Goal: Book appointment/travel/reservation

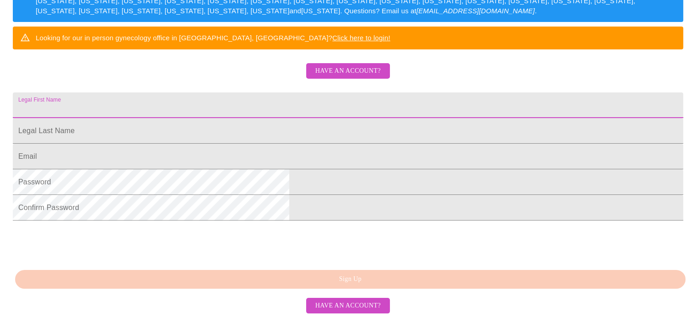
click at [321, 118] on input "Legal First Name" at bounding box center [348, 105] width 670 height 26
type input "Bree"
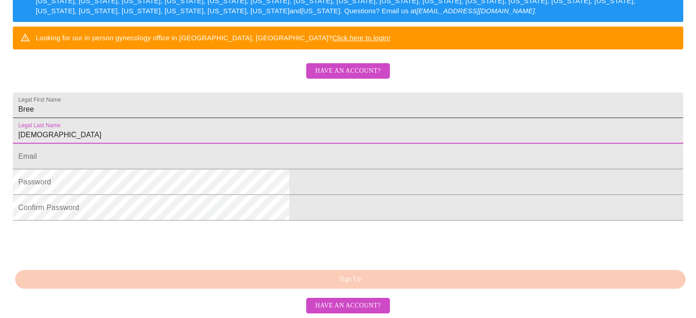
type input "[DEMOGRAPHIC_DATA]"
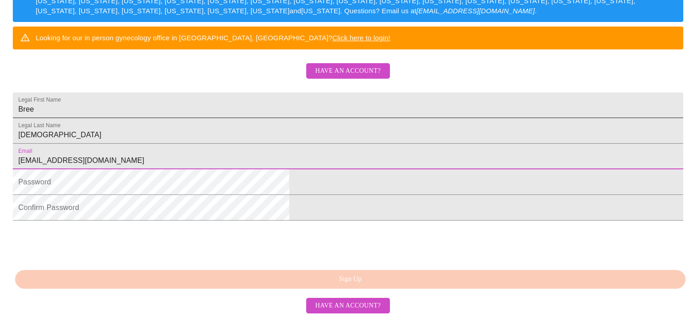
type input "[EMAIL_ADDRESS][DOMAIN_NAME]"
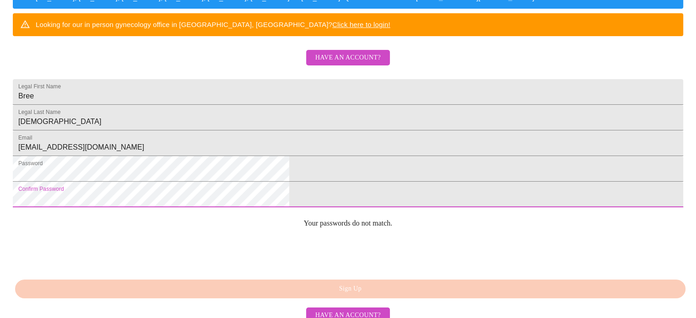
click at [181, 207] on html "MyMenopauseRx Sign Up Welcome! We are currently accepting virtual patients from…" at bounding box center [348, 12] width 696 height 389
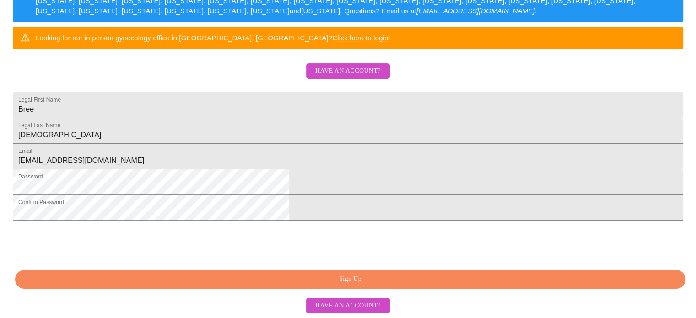
scroll to position [239, 0]
click at [406, 275] on span "Sign Up" at bounding box center [350, 279] width 649 height 11
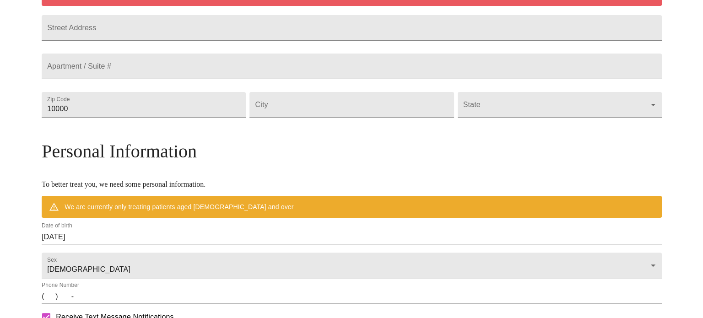
scroll to position [203, 0]
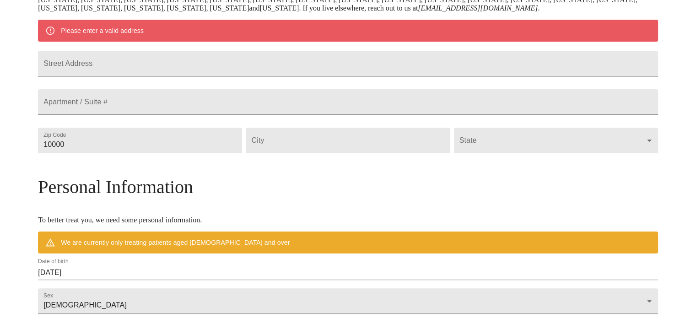
click at [220, 67] on input "Street Address" at bounding box center [348, 64] width 620 height 26
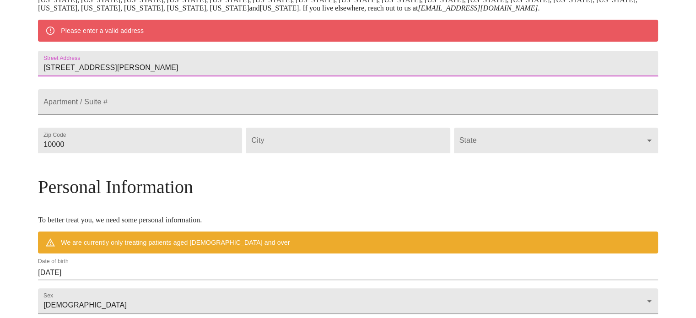
type input "[STREET_ADDRESS][PERSON_NAME]"
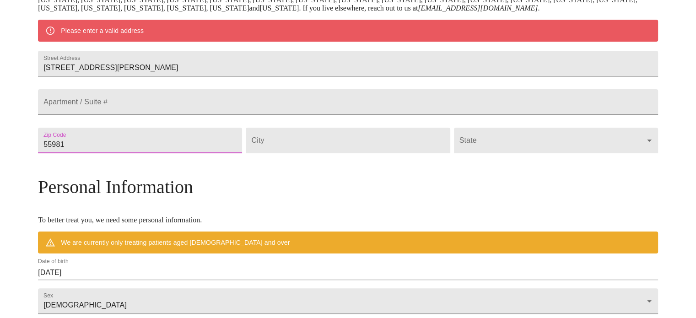
type input "55981"
type input "Wabasha"
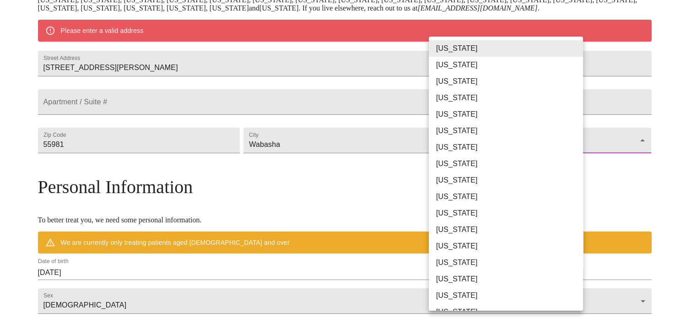
click at [476, 161] on body "MyMenopauseRx Welcome to MyMenopauseRx Since it's your first time here, you'll …" at bounding box center [348, 157] width 688 height 713
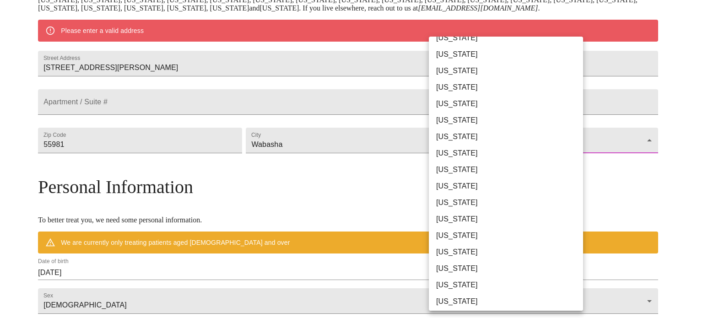
click at [458, 137] on li "[US_STATE]" at bounding box center [509, 137] width 161 height 16
type input "[US_STATE]"
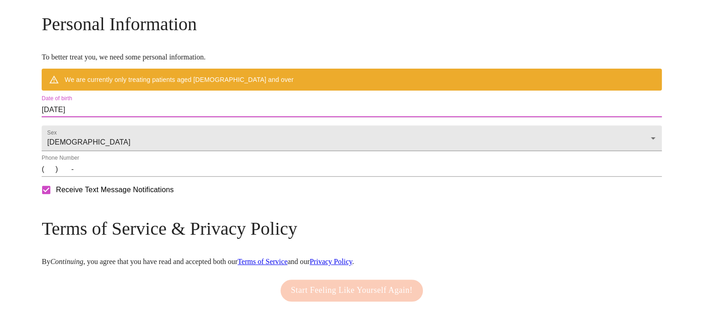
scroll to position [340, 0]
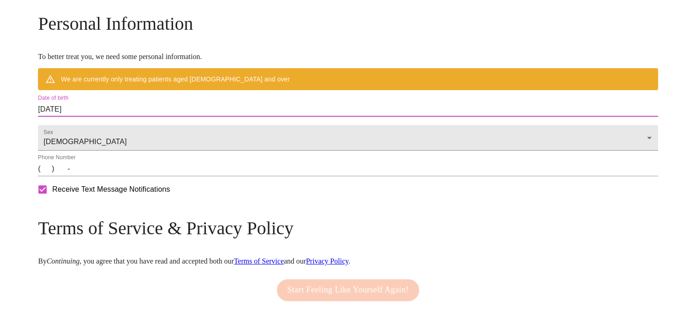
click at [171, 117] on input "[DATE]" at bounding box center [348, 109] width 620 height 15
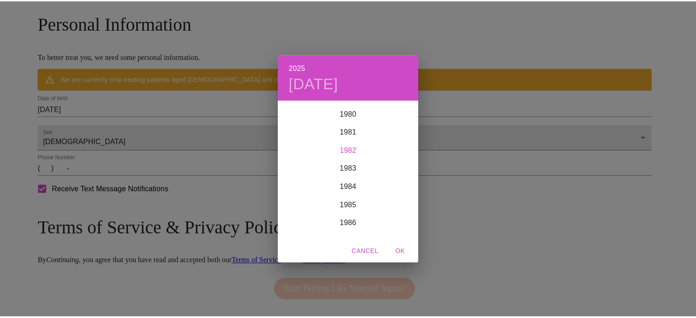
scroll to position [0, 0]
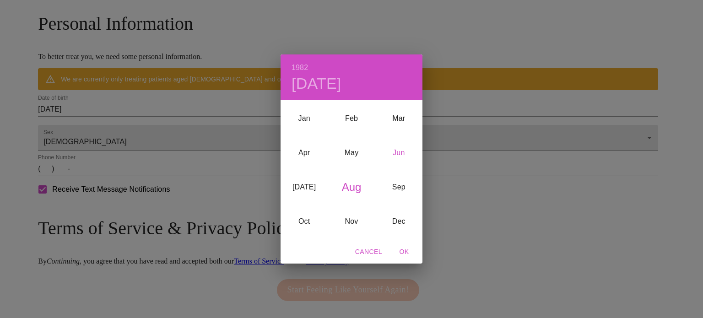
click at [401, 157] on div "Jun" at bounding box center [398, 152] width 47 height 34
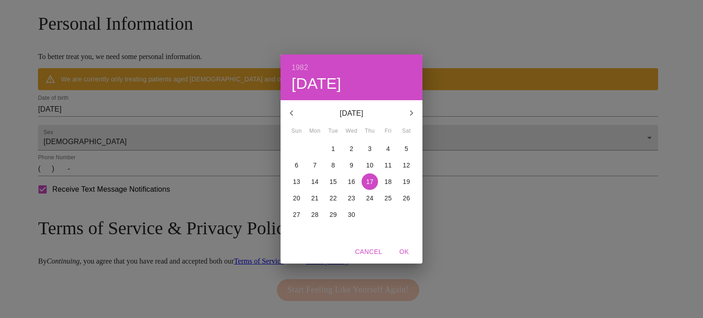
click at [386, 182] on p "18" at bounding box center [387, 181] width 7 height 9
click at [404, 254] on span "OK" at bounding box center [404, 251] width 22 height 11
type input "[DATE]"
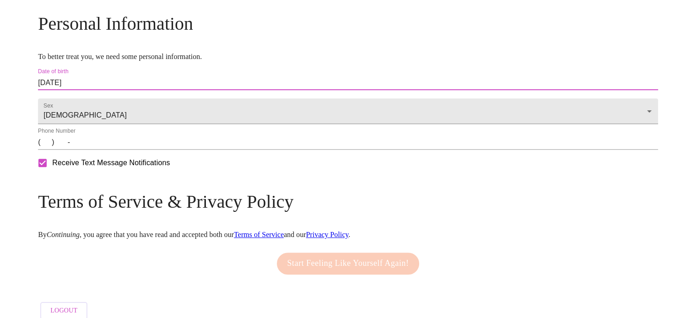
click at [121, 150] on input "(   )    -" at bounding box center [348, 142] width 620 height 15
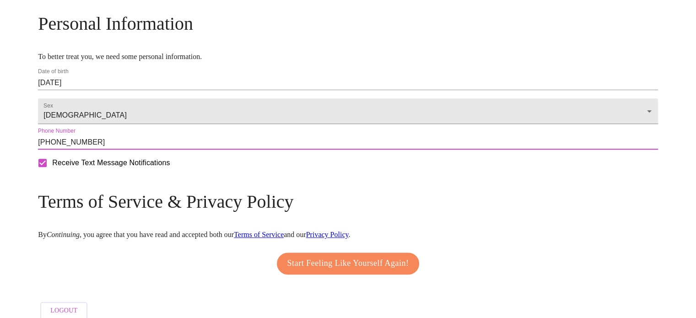
type input "[PHONE_NUMBER]"
click at [354, 271] on span "Start Feeling Like Yourself Again!" at bounding box center [348, 263] width 122 height 15
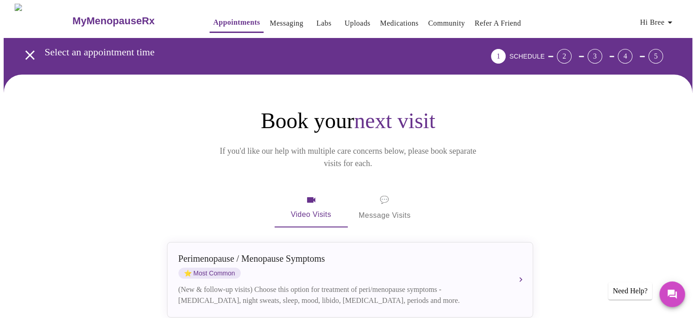
click at [380, 193] on span "💬 Message Visits" at bounding box center [385, 207] width 52 height 28
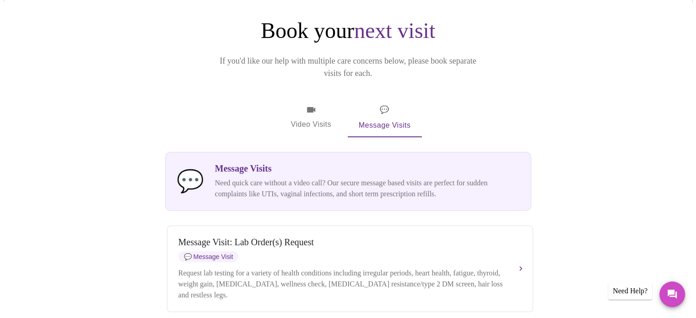
scroll to position [91, 0]
click at [311, 104] on span "Video Visits" at bounding box center [310, 117] width 51 height 27
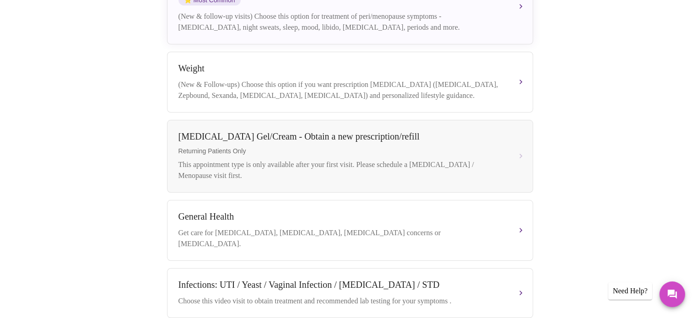
scroll to position [274, 0]
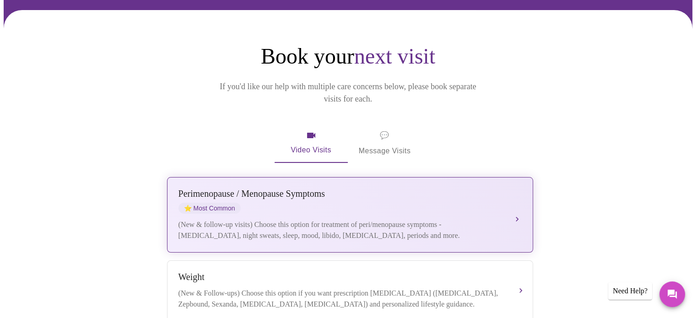
click at [455, 188] on div "[MEDICAL_DATA] / Menopause Symptoms ⭐ Most Common" at bounding box center [340, 200] width 325 height 25
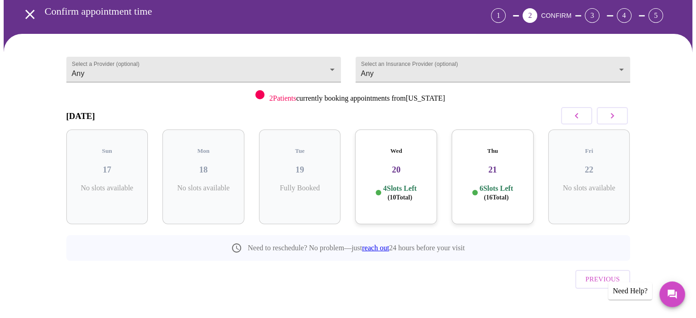
click at [383, 165] on h3 "20" at bounding box center [395, 170] width 67 height 10
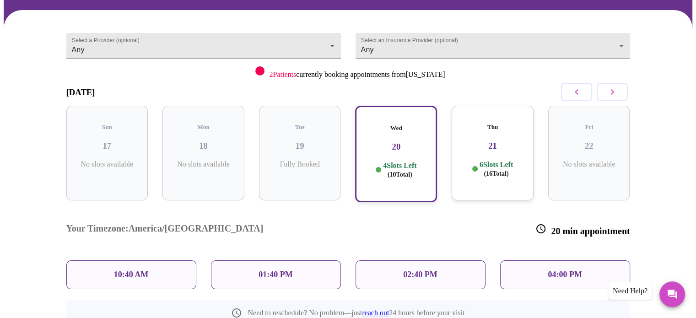
click at [105, 260] on div "10:40 AM" at bounding box center [131, 274] width 130 height 29
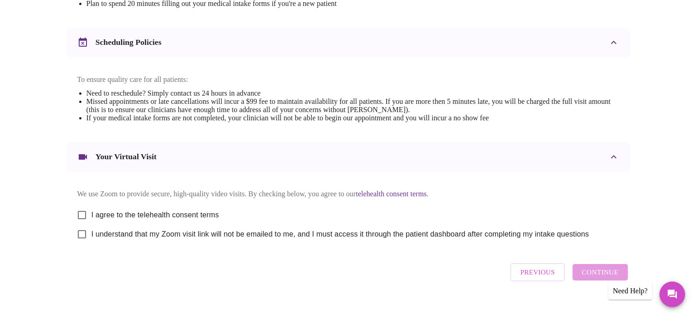
scroll to position [344, 0]
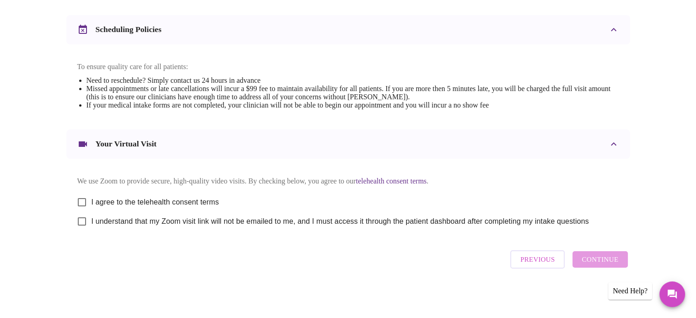
click at [208, 197] on span "I agree to the telehealth consent terms" at bounding box center [155, 202] width 128 height 11
click at [91, 197] on input "I agree to the telehealth consent terms" at bounding box center [81, 202] width 19 height 19
checkbox input "true"
click at [210, 221] on span "I understand that my Zoom visit link will not be emailed to me, and I must acce…" at bounding box center [339, 221] width 497 height 11
click at [91, 221] on input "I understand that my Zoom visit link will not be emailed to me, and I must acce…" at bounding box center [81, 221] width 19 height 19
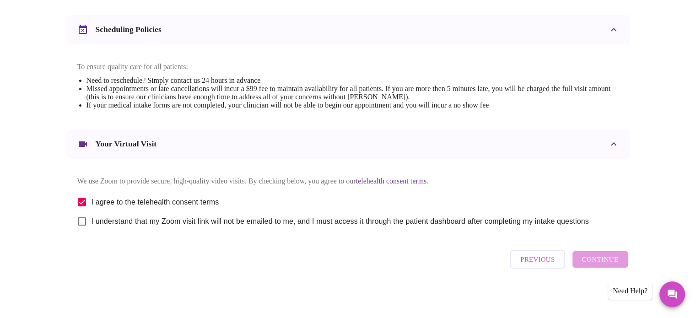
checkbox input "true"
click at [602, 259] on span "Continue" at bounding box center [599, 259] width 37 height 12
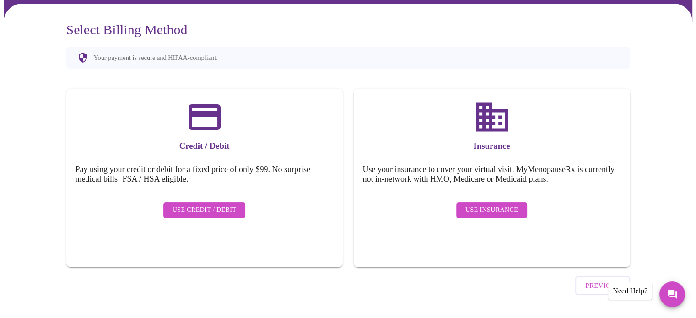
click at [500, 204] on span "Use Insurance" at bounding box center [491, 209] width 53 height 11
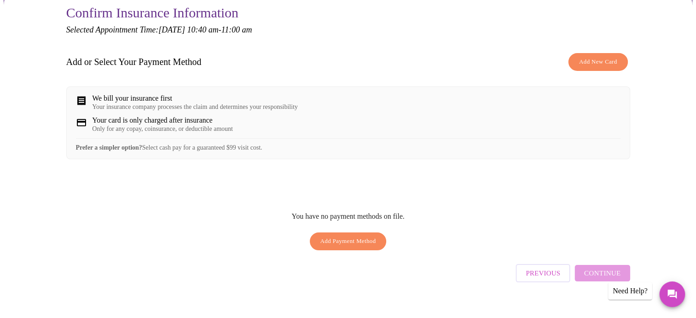
scroll to position [88, 0]
click at [608, 57] on span "Add New Card" at bounding box center [598, 62] width 38 height 11
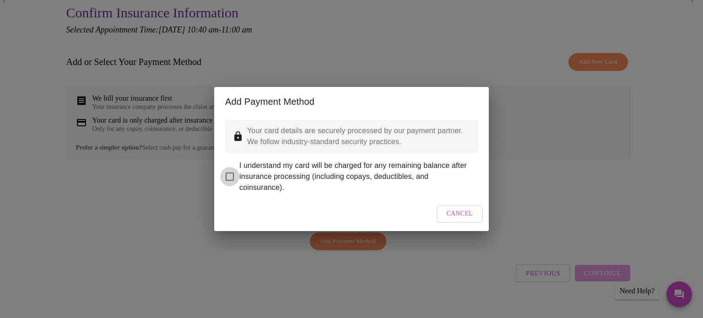
click at [223, 172] on input "I understand my card will be charged for any remaining balance after insurance …" at bounding box center [229, 176] width 19 height 19
checkbox input "true"
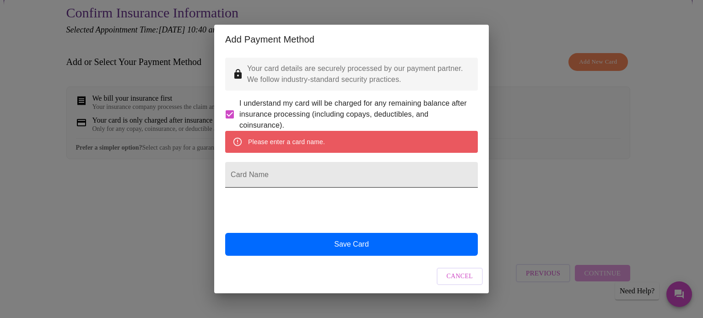
click at [287, 179] on input "Card Name" at bounding box center [351, 175] width 252 height 26
click at [468, 282] on span "Cancel" at bounding box center [459, 276] width 27 height 11
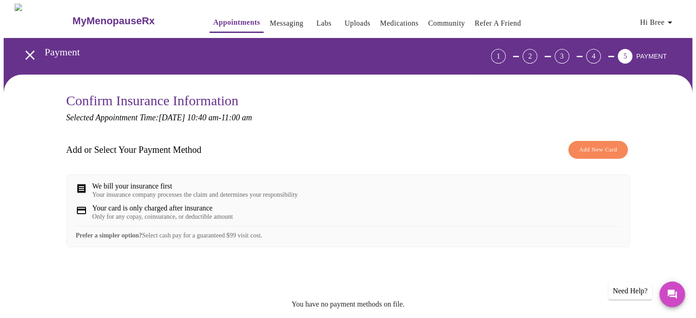
scroll to position [0, 0]
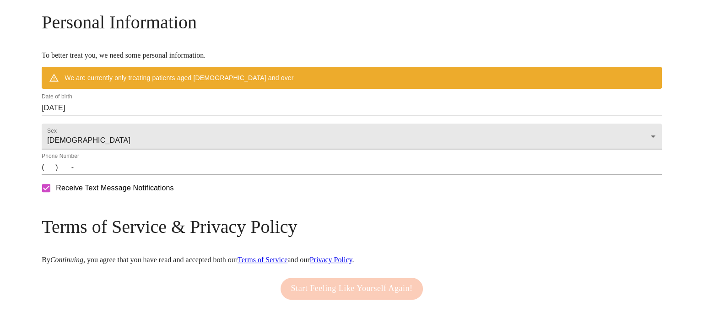
scroll to position [428, 0]
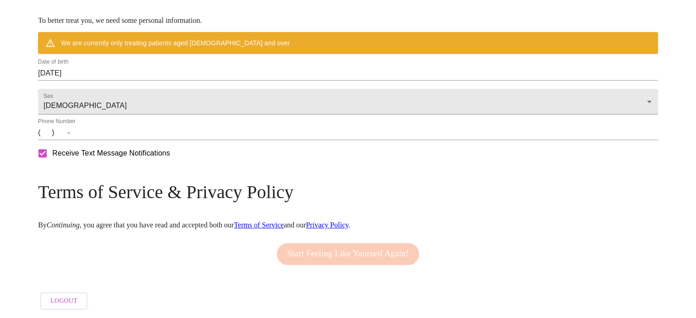
click at [152, 66] on input "[DATE]" at bounding box center [348, 73] width 620 height 15
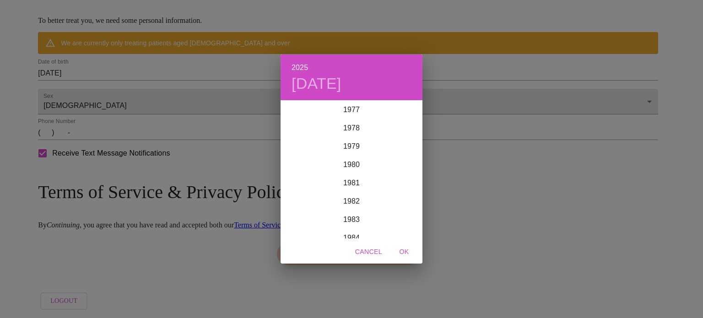
scroll to position [1427, 0]
click at [349, 204] on div "1982" at bounding box center [351, 202] width 142 height 18
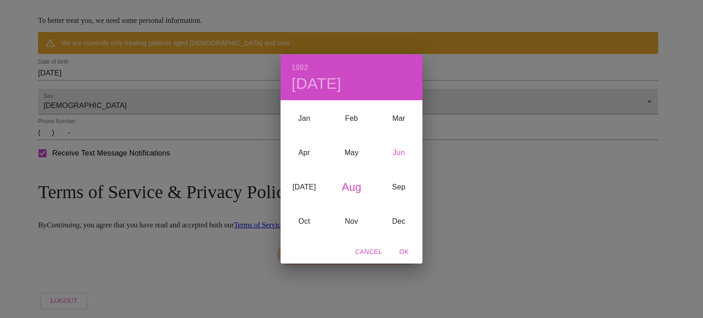
click at [404, 156] on div "Jun" at bounding box center [398, 152] width 47 height 34
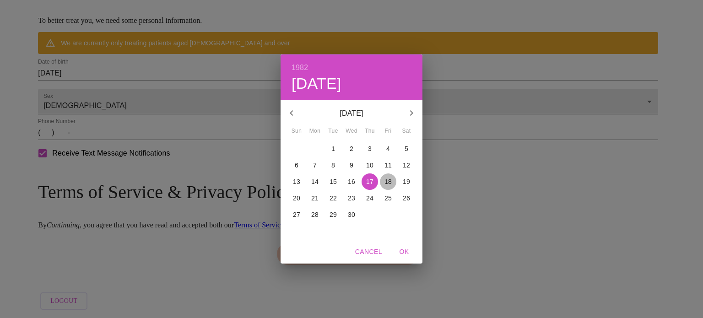
drag, startPoint x: 386, startPoint y: 184, endPoint x: 365, endPoint y: 180, distance: 21.0
click at [387, 184] on p "18" at bounding box center [387, 181] width 7 height 9
click at [409, 253] on span "OK" at bounding box center [404, 251] width 22 height 11
type input "[DATE]"
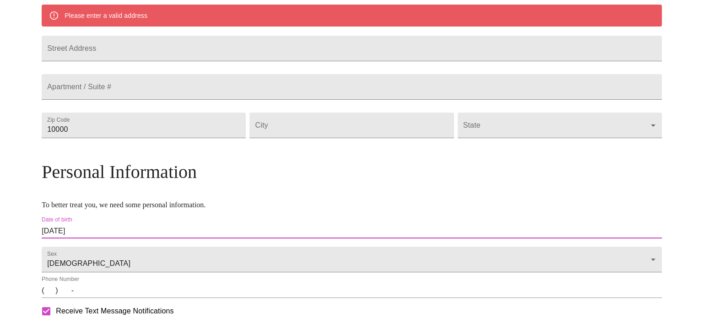
scroll to position [218, 0]
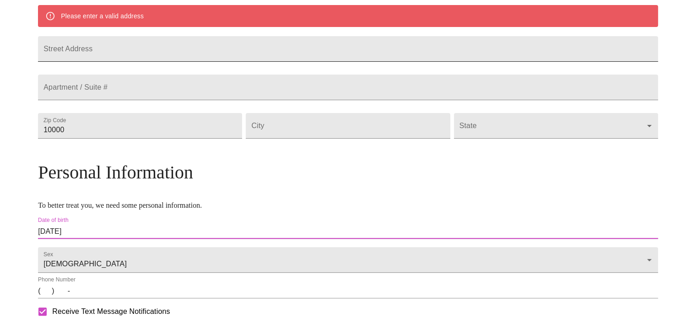
click at [181, 52] on input "Street Address" at bounding box center [348, 49] width 620 height 26
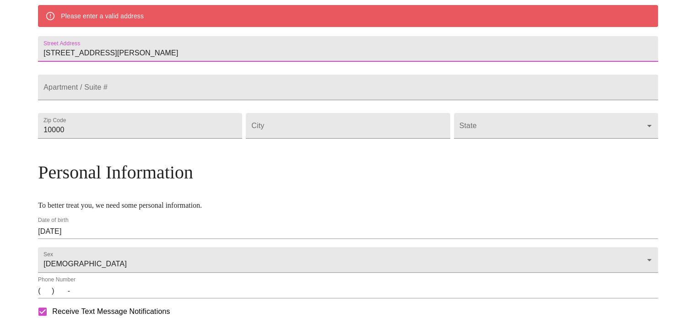
type input "[STREET_ADDRESS][PERSON_NAME]"
type input "55981"
type input "Wabasha"
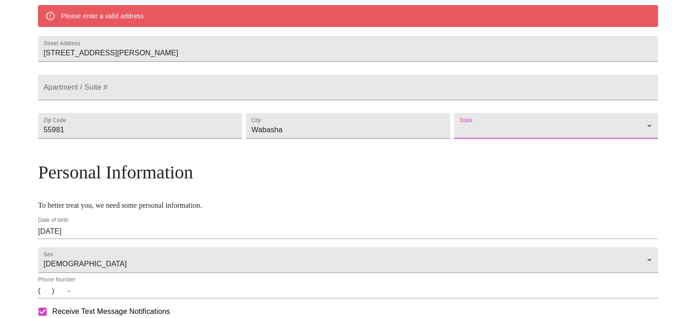
click at [460, 154] on body "MyMenopauseRx Welcome to MyMenopauseRx Since it's your first time here, you'll …" at bounding box center [348, 129] width 688 height 687
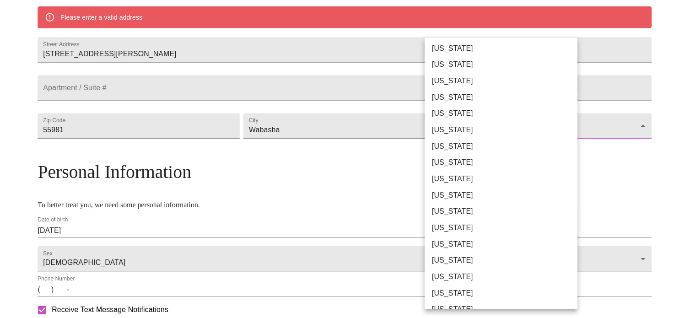
scroll to position [182, 0]
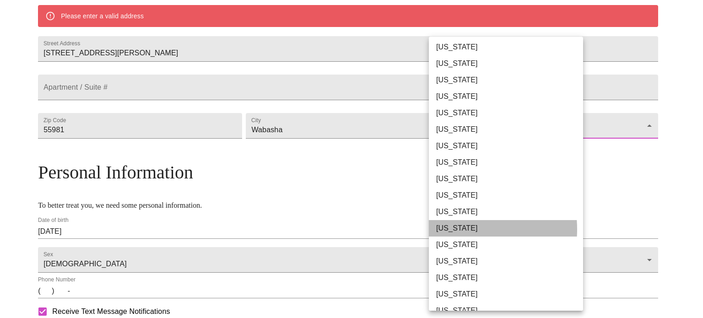
click at [457, 229] on li "[US_STATE]" at bounding box center [509, 228] width 161 height 16
type input "[US_STATE]"
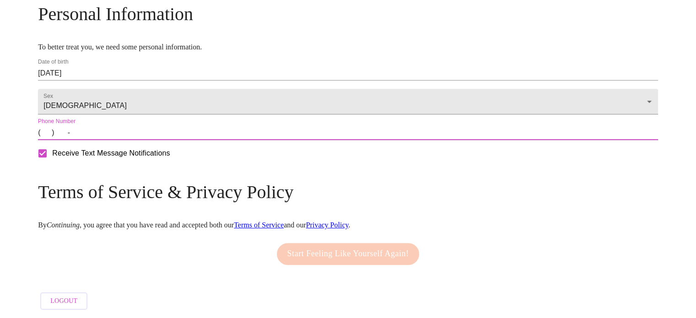
click at [115, 140] on input "(   )    -" at bounding box center [348, 132] width 620 height 15
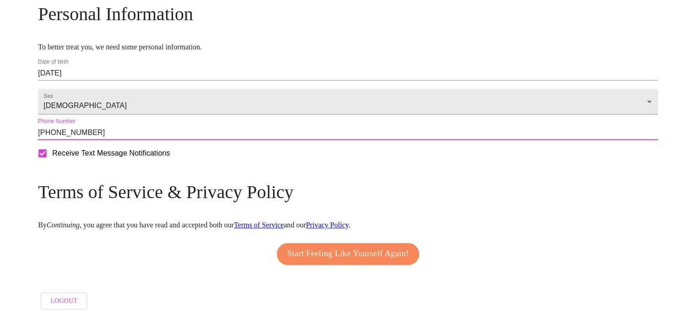
type input "[PHONE_NUMBER]"
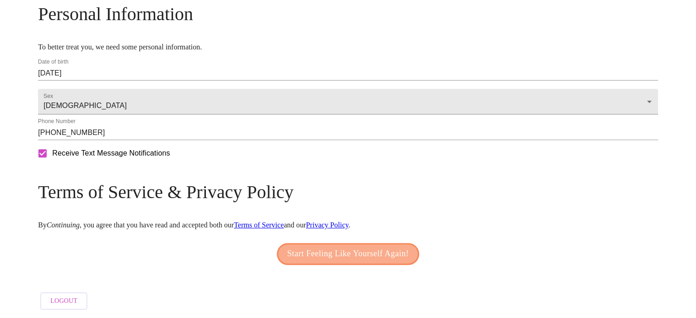
click at [329, 261] on span "Start Feeling Like Yourself Again!" at bounding box center [348, 254] width 122 height 15
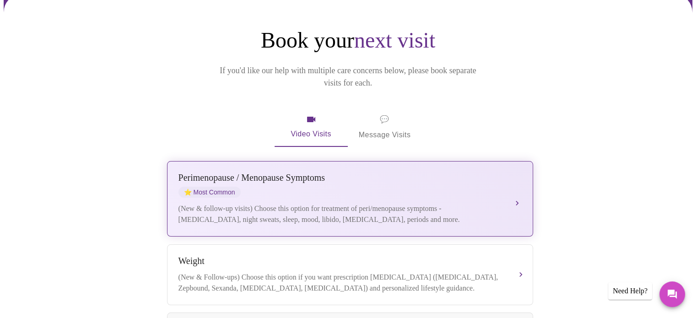
scroll to position [41, 0]
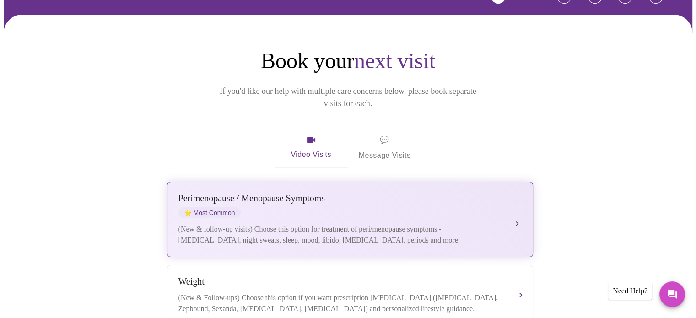
click at [450, 224] on div "(New & follow-up visits) Choose this option for treatment of peri/menopause sym…" at bounding box center [340, 235] width 325 height 22
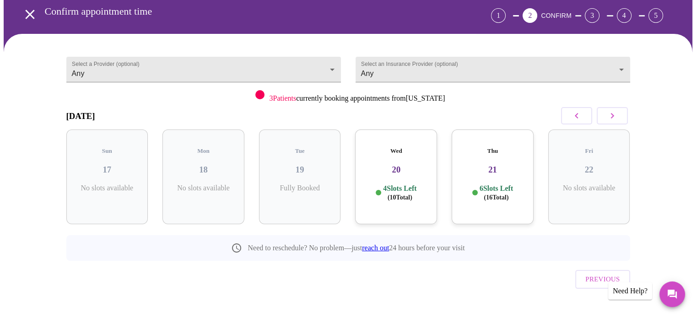
click at [406, 165] on h3 "20" at bounding box center [395, 170] width 67 height 10
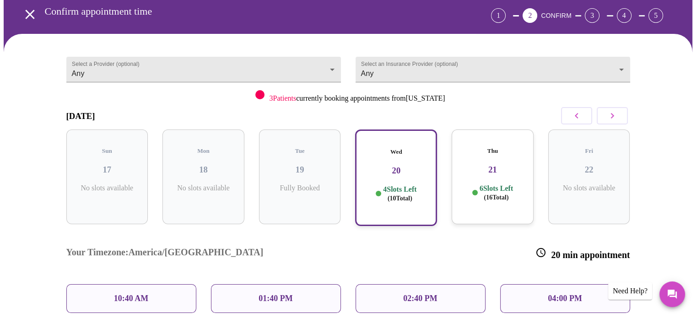
scroll to position [84, 0]
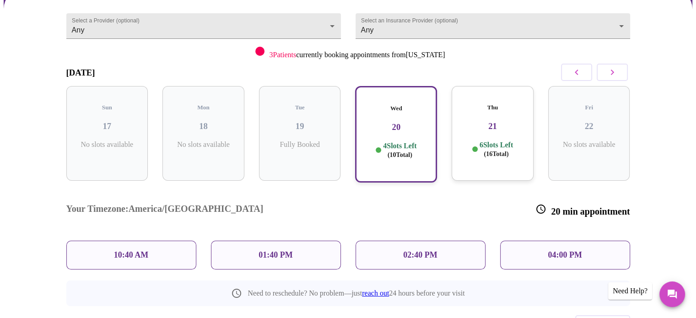
click at [155, 241] on div "10:40 AM" at bounding box center [131, 255] width 130 height 29
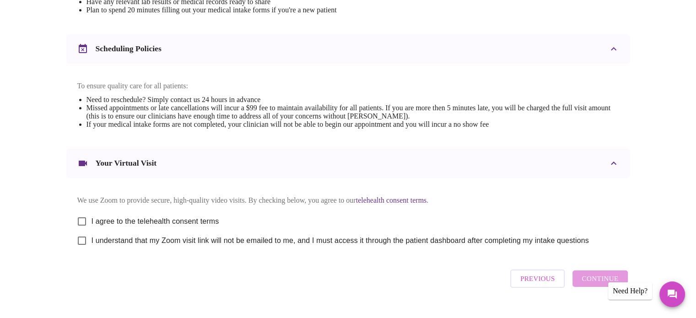
click at [198, 227] on span "I agree to the telehealth consent terms" at bounding box center [155, 221] width 128 height 11
click at [91, 231] on input "I agree to the telehealth consent terms" at bounding box center [81, 221] width 19 height 19
checkbox input "true"
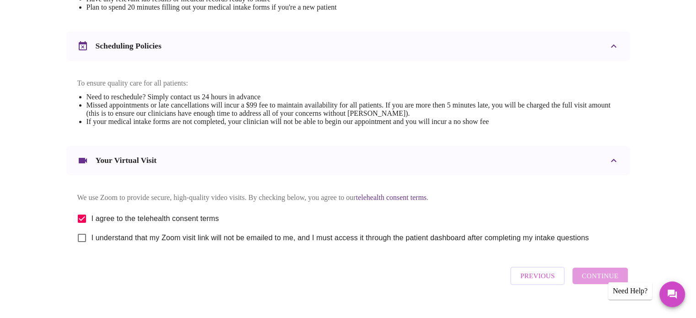
click at [209, 243] on span "I understand that my Zoom visit link will not be emailed to me, and I must acce…" at bounding box center [339, 237] width 497 height 11
click at [91, 247] on input "I understand that my Zoom visit link will not be emailed to me, and I must acce…" at bounding box center [81, 237] width 19 height 19
checkbox input "true"
click at [581, 283] on button "Continue" at bounding box center [599, 275] width 55 height 16
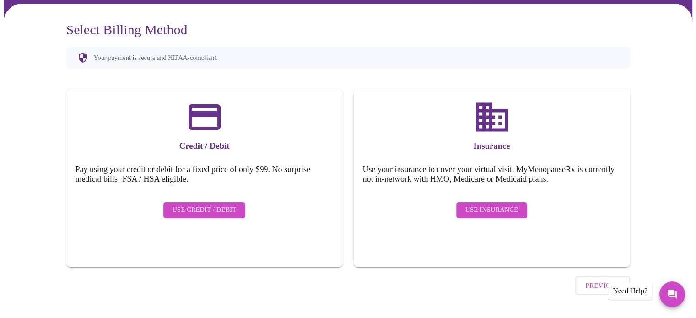
click at [473, 204] on span "Use Insurance" at bounding box center [491, 209] width 53 height 11
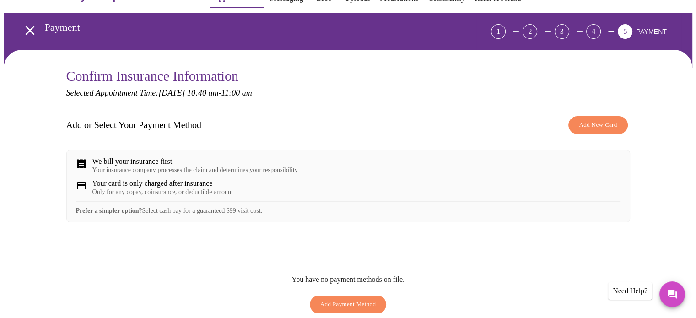
scroll to position [12, 0]
